Goal: Find specific page/section: Find specific page/section

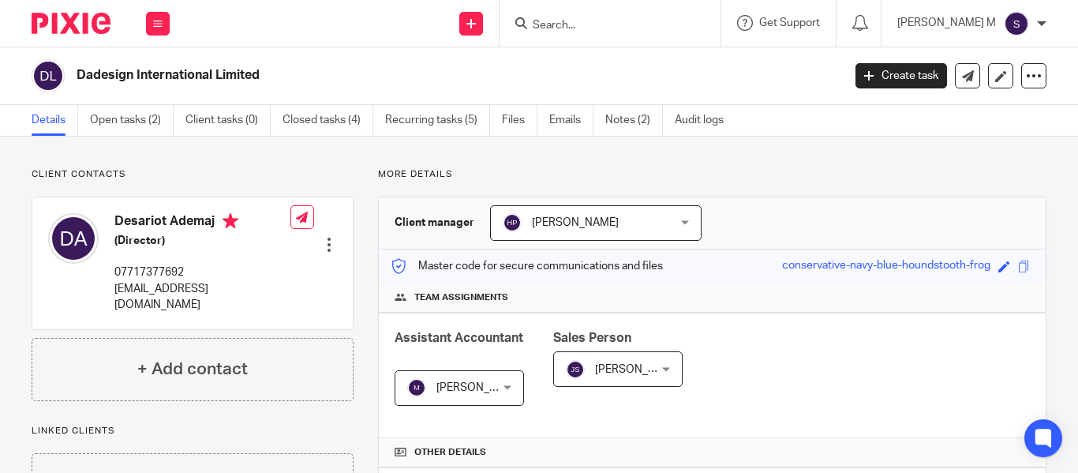
click at [625, 28] on input "Search" at bounding box center [602, 26] width 142 height 14
click at [443, 37] on div "Send new email Create task Add client Get Support Contact Support Help Document…" at bounding box center [632, 23] width 893 height 47
click at [627, 28] on input "Search" at bounding box center [602, 26] width 142 height 14
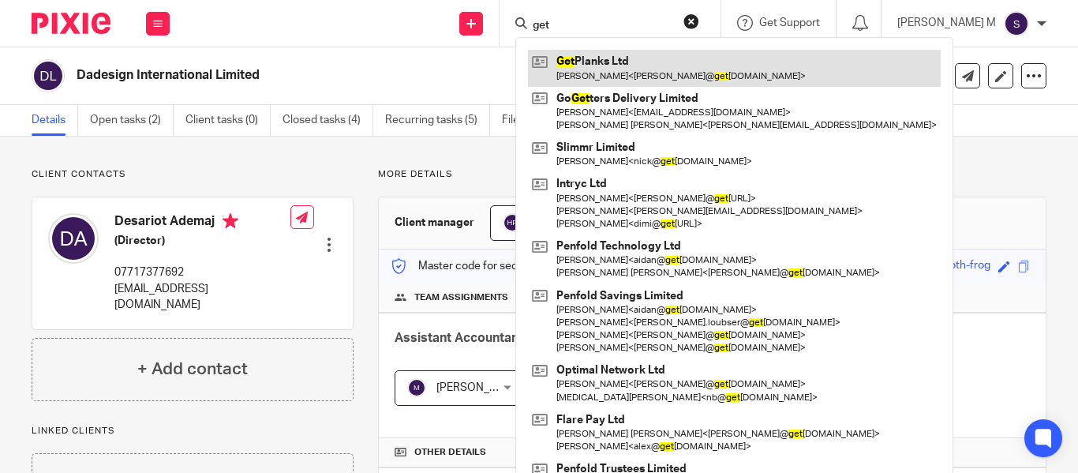
type input "get"
click at [662, 66] on link at bounding box center [734, 68] width 413 height 36
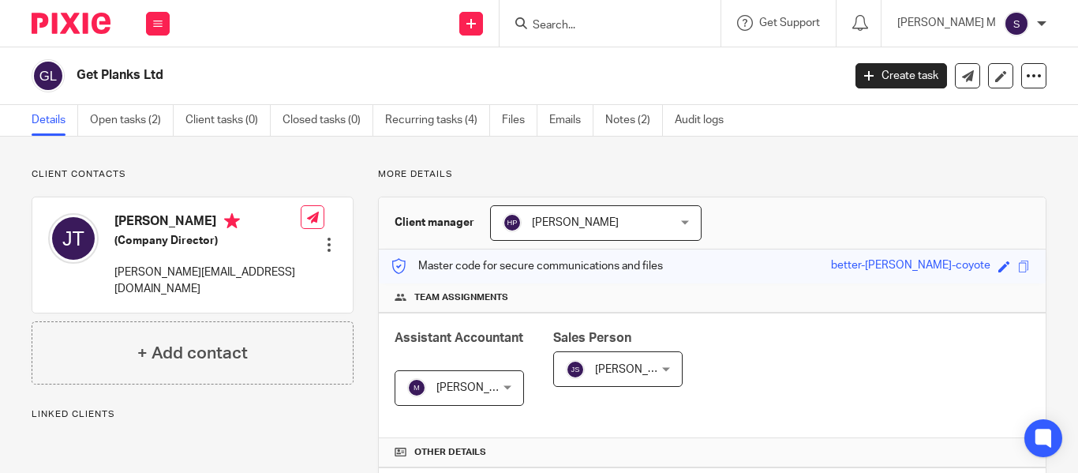
click at [444, 176] on p "More details" at bounding box center [712, 174] width 669 height 13
click at [464, 175] on p "More details" at bounding box center [712, 174] width 669 height 13
click at [449, 172] on p "More details" at bounding box center [712, 174] width 669 height 13
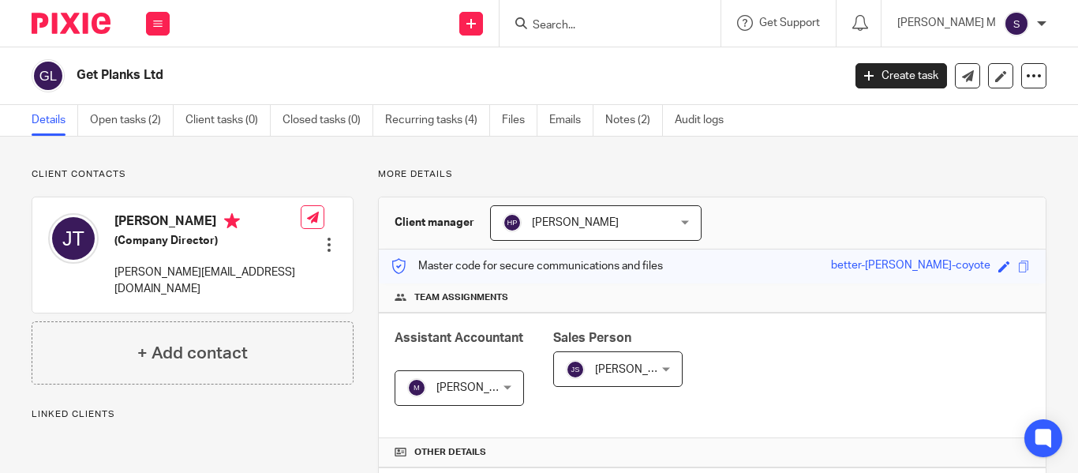
click at [449, 172] on p "More details" at bounding box center [712, 174] width 669 height 13
click at [467, 174] on p "More details" at bounding box center [712, 174] width 669 height 13
click at [446, 173] on p "More details" at bounding box center [712, 174] width 669 height 13
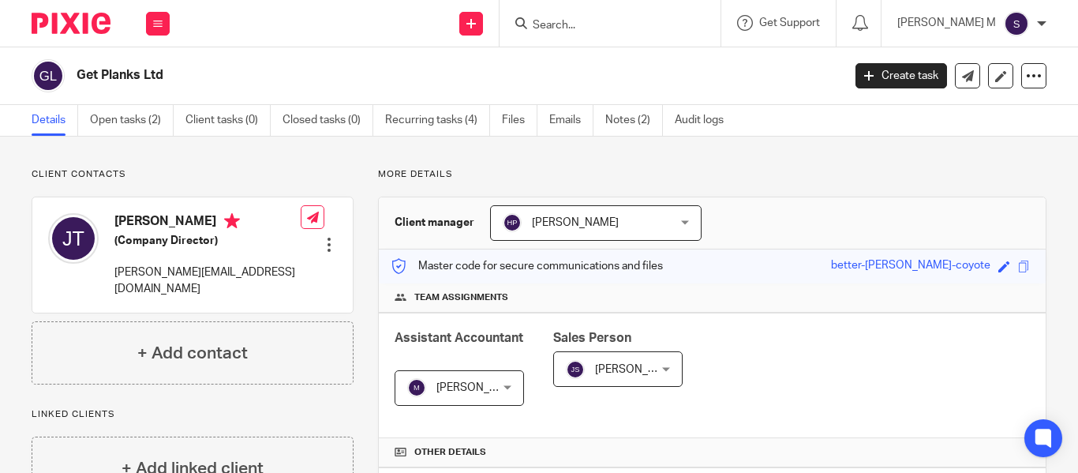
click at [381, 174] on p "More details" at bounding box center [712, 174] width 669 height 13
click at [302, 176] on p "Client contacts" at bounding box center [193, 174] width 322 height 13
